Goal: Task Accomplishment & Management: Use online tool/utility

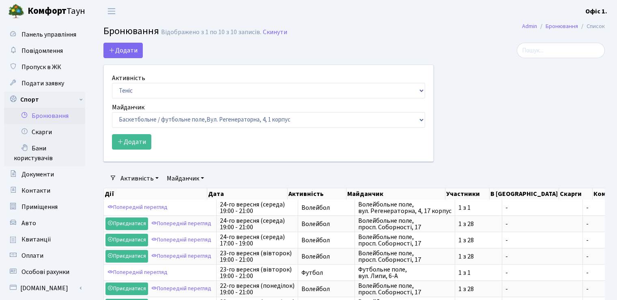
select select "1"
select select "25"
click at [420, 91] on select "Баскетбол Волейбол Йога Катання на роликах Настільний теніс Теніс Футбол Фітнес" at bounding box center [268, 90] width 313 height 15
select select "4"
click at [112, 83] on select "Баскетбол Волейбол Йога Катання на роликах Настільний теніс Теніс Футбол Фітнес" at bounding box center [268, 90] width 313 height 15
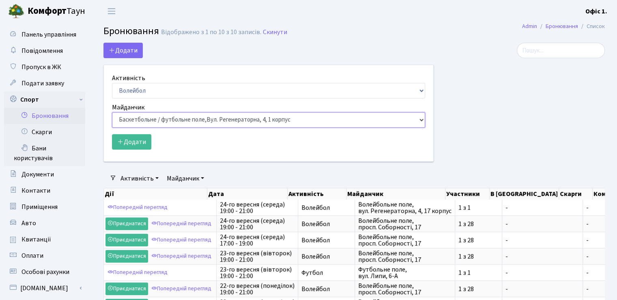
click at [414, 121] on select "Баскетбольне / футбольне поле, Вул. Регенераторна, 4, 1 корпус Баскетбольне пол…" at bounding box center [268, 119] width 313 height 15
select select "8"
click at [112, 112] on select "Баскетбольне / футбольне поле, Вул. Регенераторна, 4, 1 корпус Баскетбольне пол…" at bounding box center [268, 119] width 313 height 15
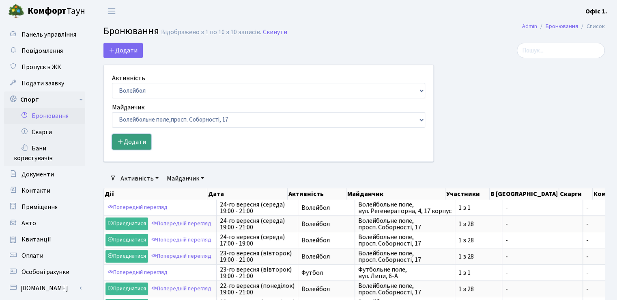
click at [129, 141] on button "Додати" at bounding box center [131, 141] width 39 height 15
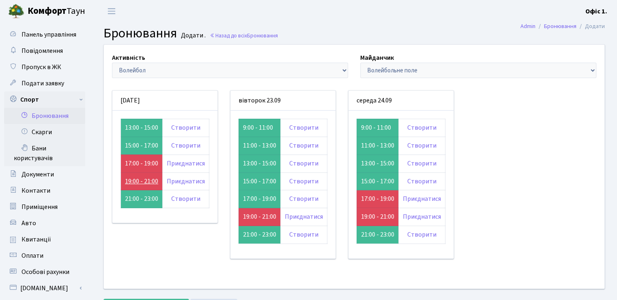
click at [130, 178] on link "19:00 - 21:00" at bounding box center [141, 181] width 33 height 9
click at [136, 163] on link "17:00 - 19:00" at bounding box center [141, 163] width 33 height 9
click at [260, 216] on link "19:00 - 21:00" at bounding box center [259, 216] width 33 height 9
click at [382, 214] on link "19:00 - 21:00" at bounding box center [377, 216] width 33 height 9
click at [379, 198] on link "17:00 - 19:00" at bounding box center [377, 198] width 33 height 9
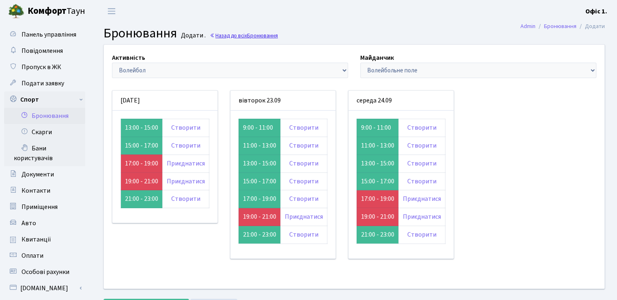
click at [239, 37] on link "Назад до всіх Бронювання" at bounding box center [244, 36] width 68 height 8
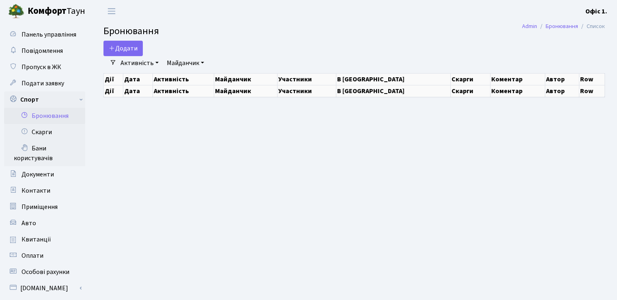
select select "25"
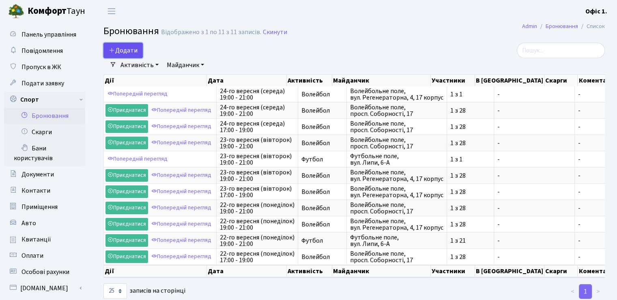
click at [126, 47] on button "Додати" at bounding box center [123, 50] width 39 height 15
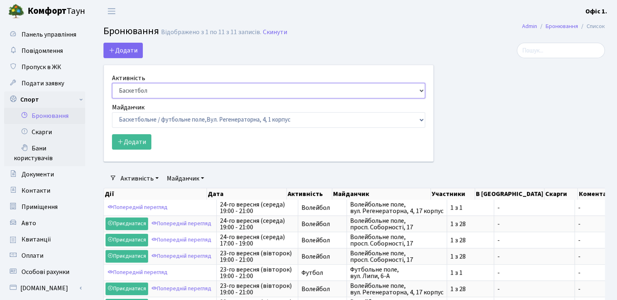
click at [420, 93] on select "Баскетбол Волейбол Йога Катання на роликах Настільний теніс [PERSON_NAME] Фітнес" at bounding box center [268, 90] width 313 height 15
select select "1"
click at [112, 83] on select "Баскетбол Волейбол Йога Катання на роликах Настільний теніс [PERSON_NAME] Фітнес" at bounding box center [268, 90] width 313 height 15
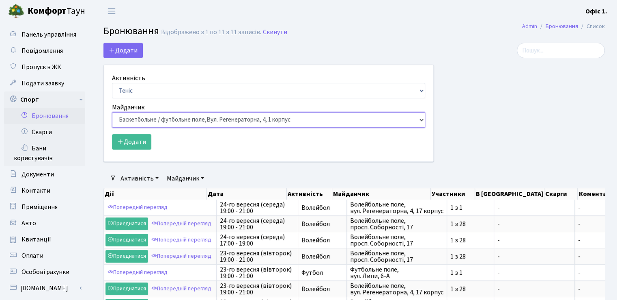
click at [425, 122] on select "Баскетбольне / футбольне поле, [GEOGRAPHIC_DATA]. [STREET_ADDRESS]. [STREET_ADD…" at bounding box center [268, 119] width 313 height 15
click at [498, 117] on div at bounding box center [525, 107] width 171 height 129
